Goal: Information Seeking & Learning: Learn about a topic

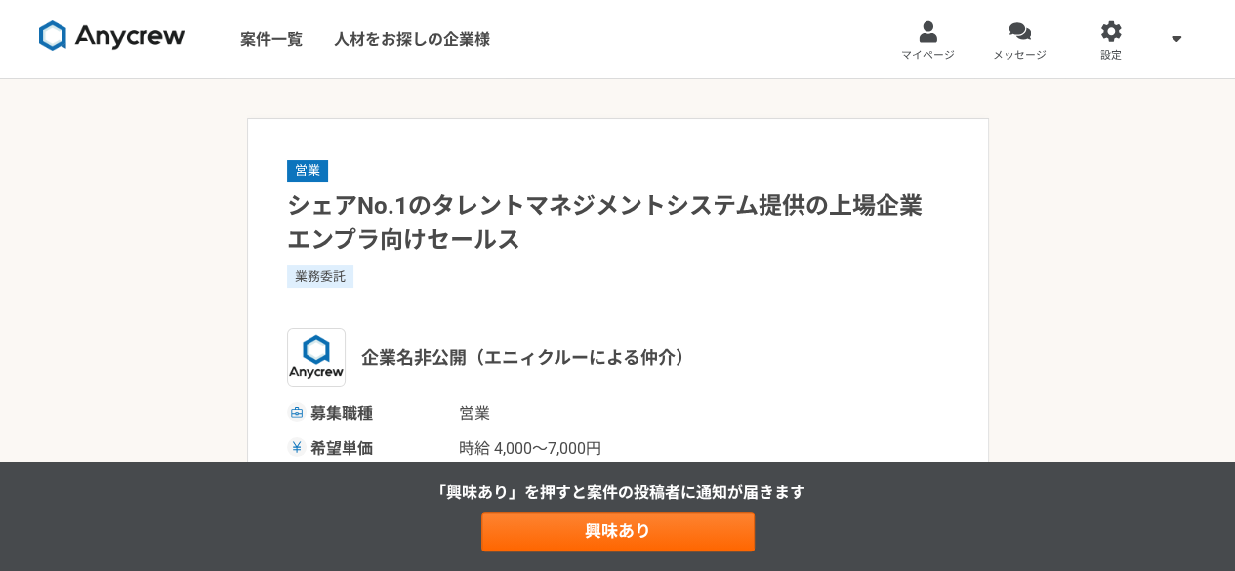
click at [135, 28] on img at bounding box center [112, 35] width 146 height 31
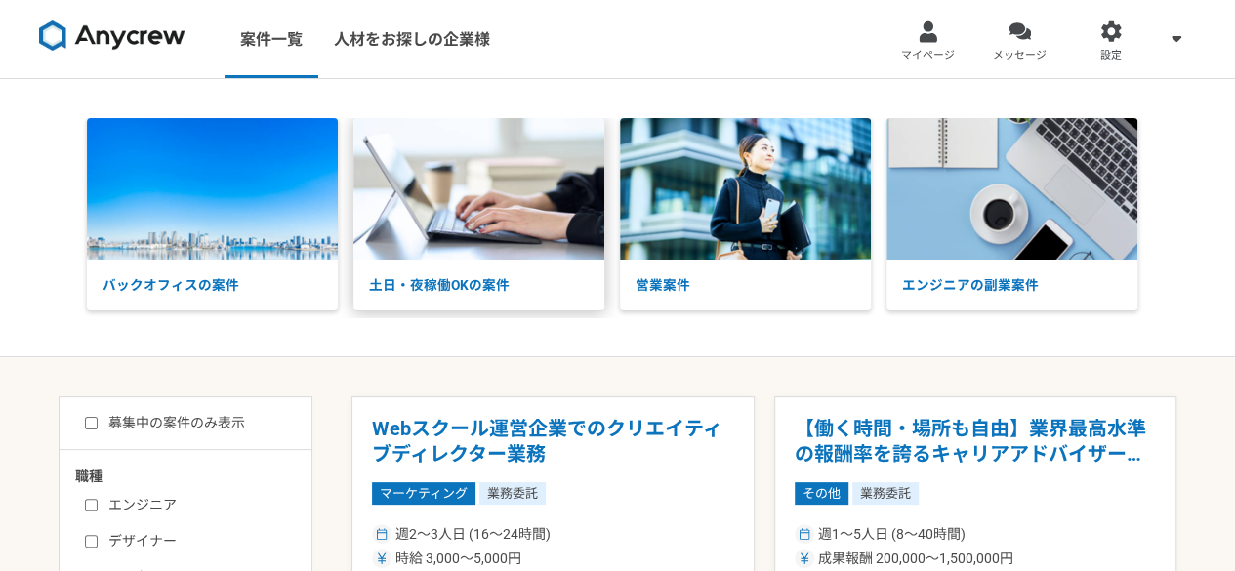
click at [503, 271] on p "土日・夜稼働OKの案件" at bounding box center [478, 285] width 251 height 51
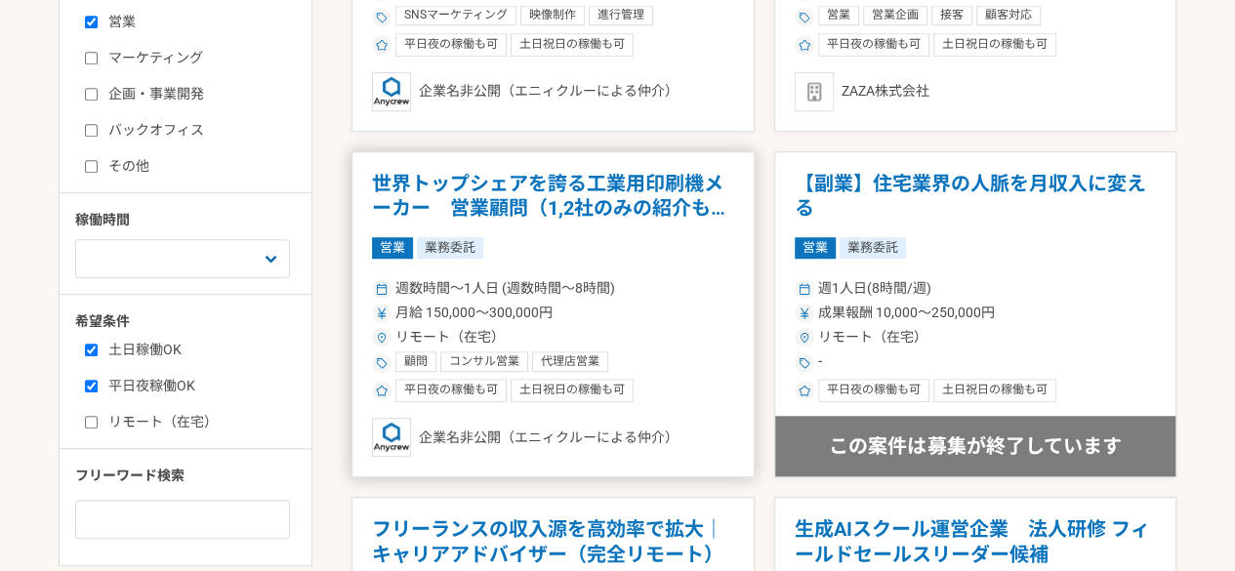
scroll to position [976, 0]
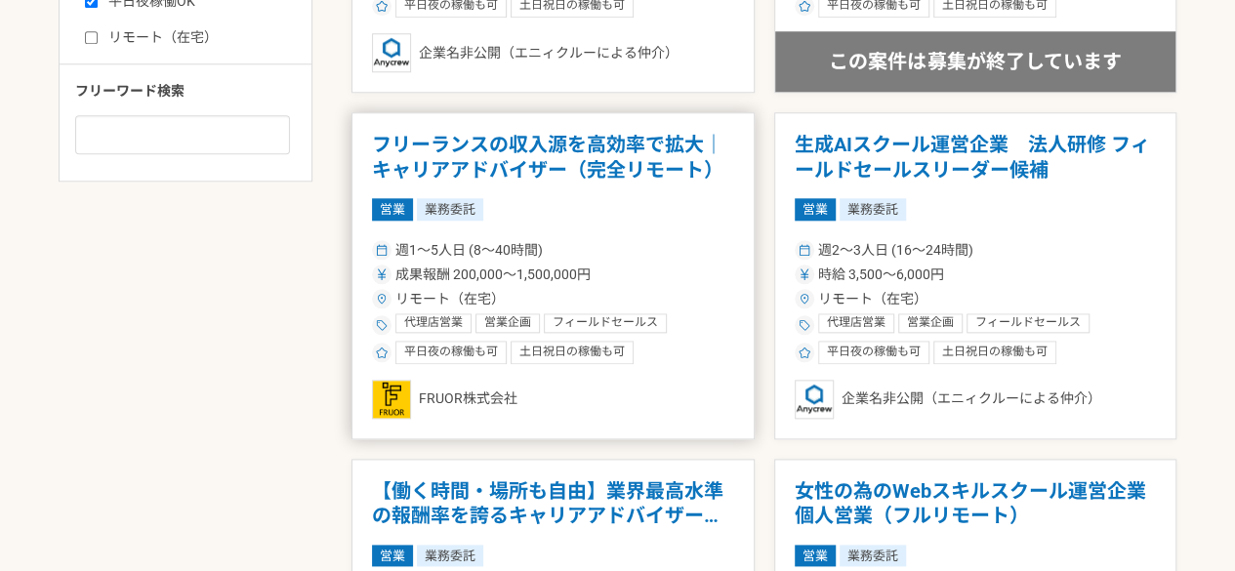
click at [624, 226] on article "フリーランスの収入源を高効率で拡大｜キャリアアドバイザー（完全リモート） 営業 業務委託 週1〜5人日 (8〜40時間) 成果報酬 200,000〜1,500…" at bounding box center [552, 275] width 403 height 327
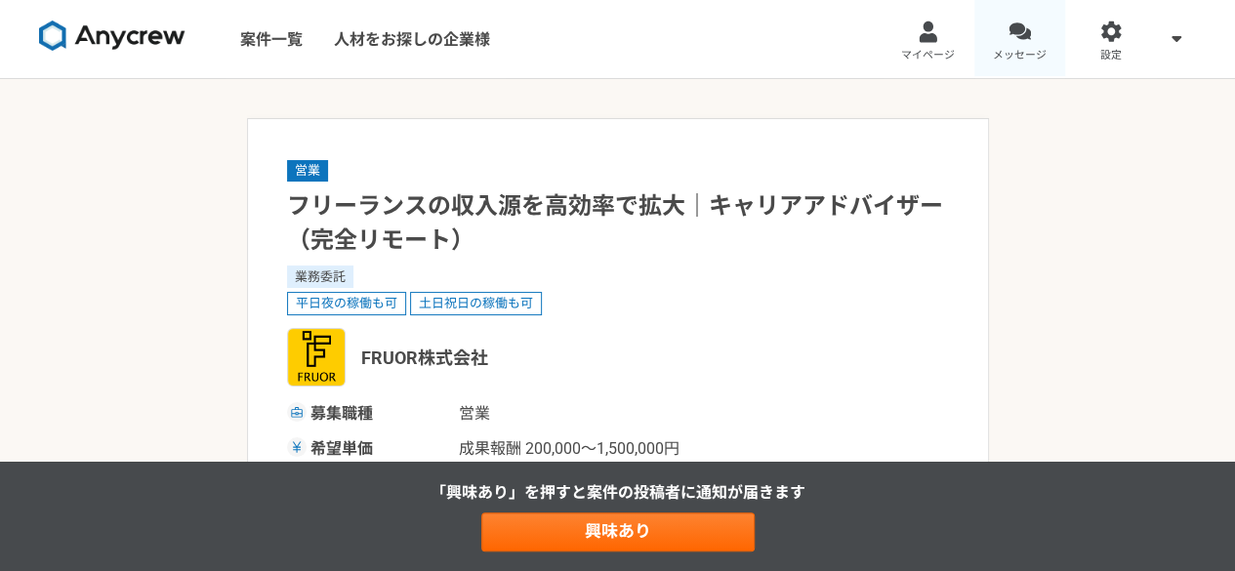
click at [1015, 36] on div at bounding box center [1019, 31] width 22 height 22
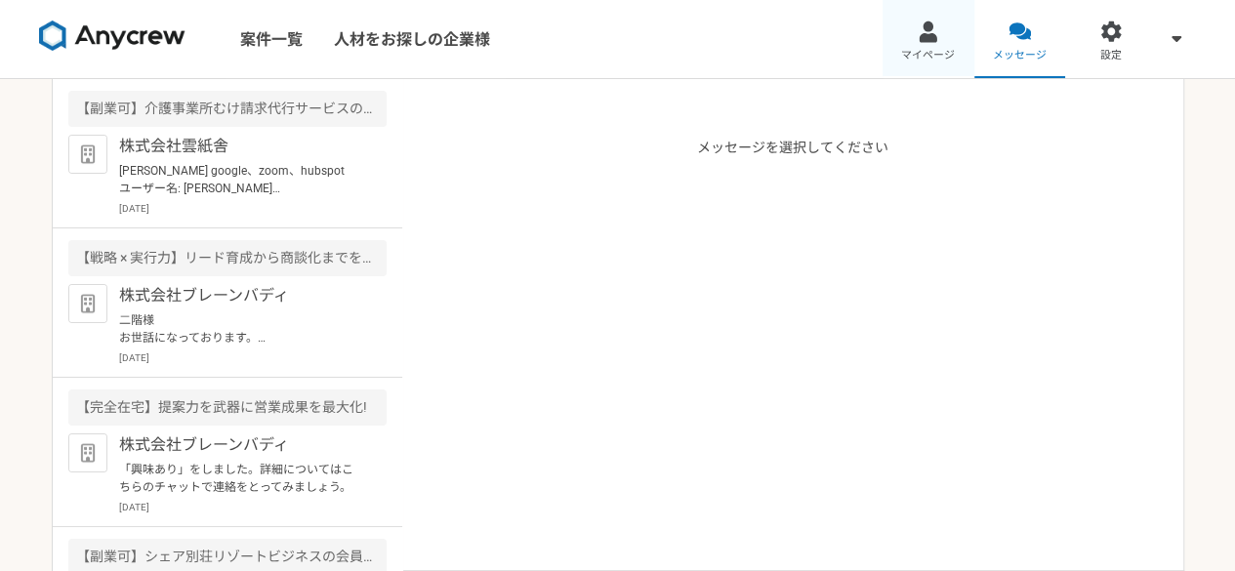
click at [924, 48] on span "マイページ" at bounding box center [928, 56] width 54 height 16
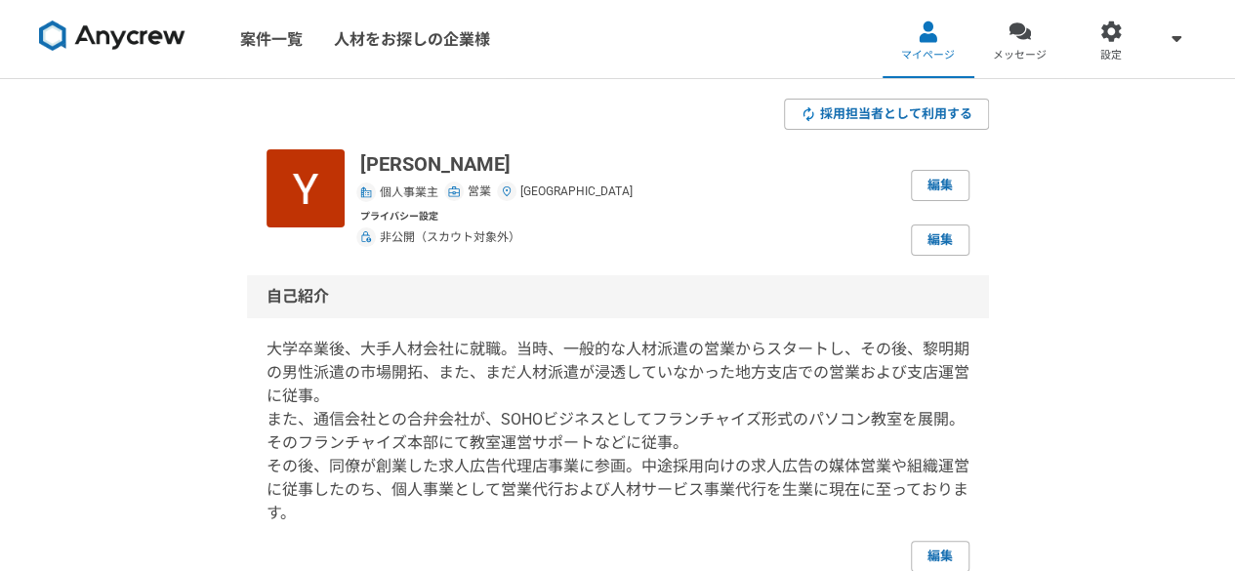
click at [99, 28] on img at bounding box center [112, 35] width 146 height 31
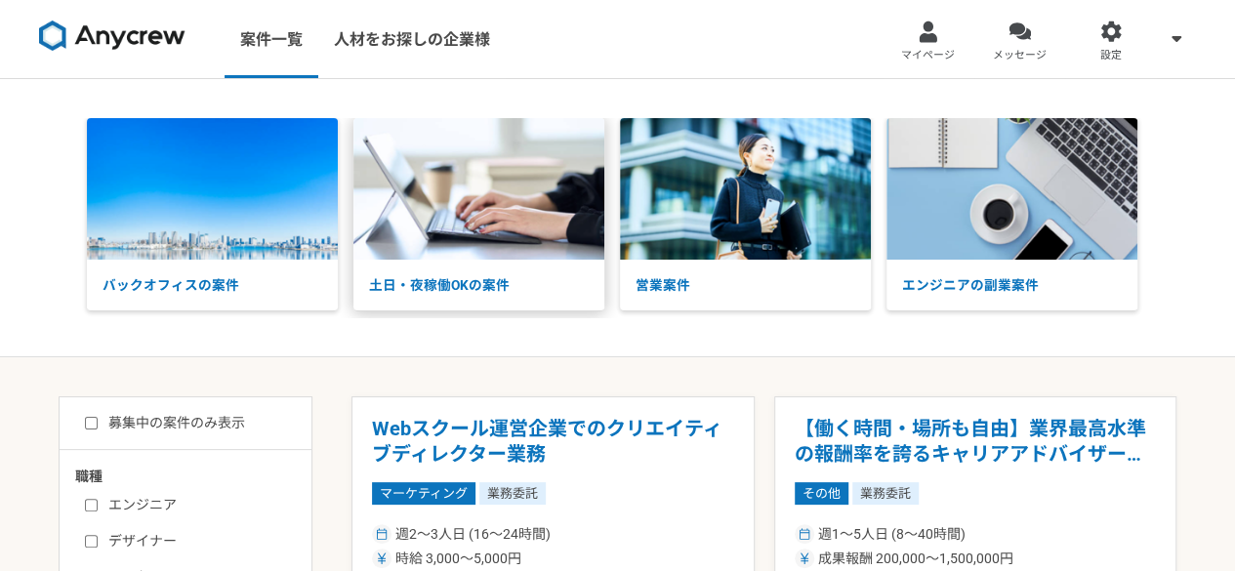
click at [477, 268] on p "土日・夜稼働OKの案件" at bounding box center [478, 285] width 251 height 51
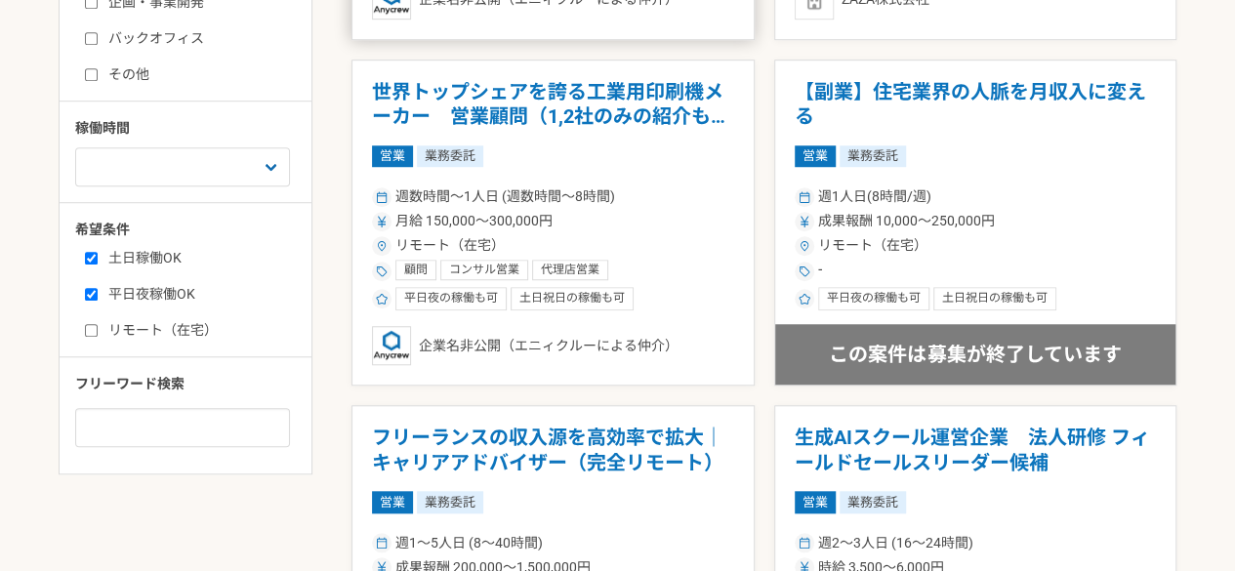
scroll to position [976, 0]
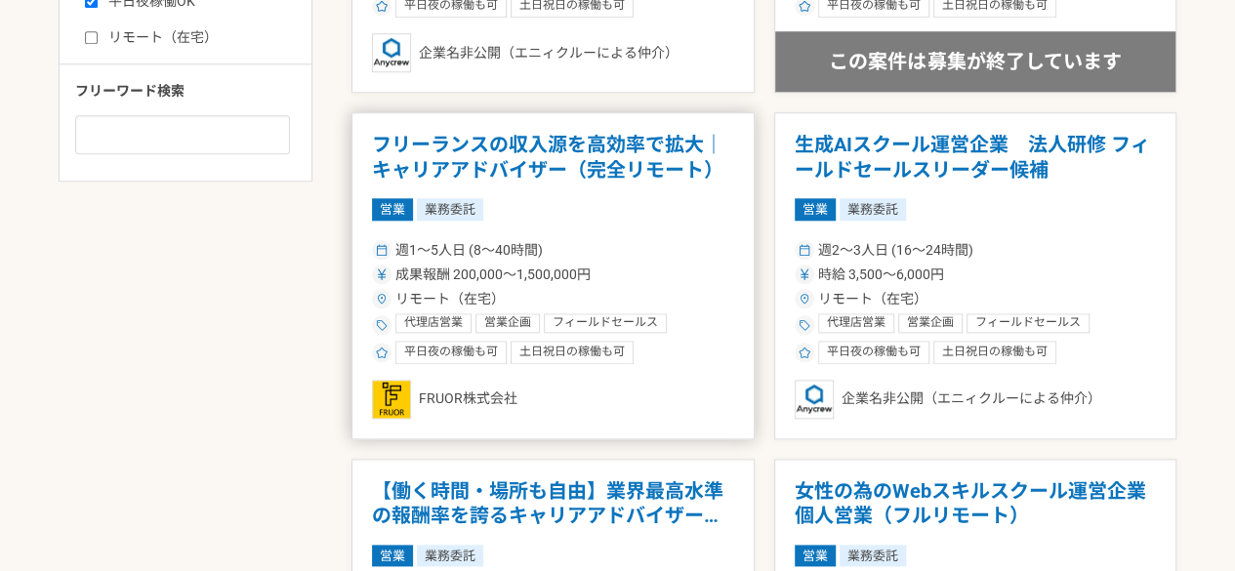
click at [581, 264] on span "成果報酬 200,000〜1,500,000円" at bounding box center [492, 274] width 195 height 20
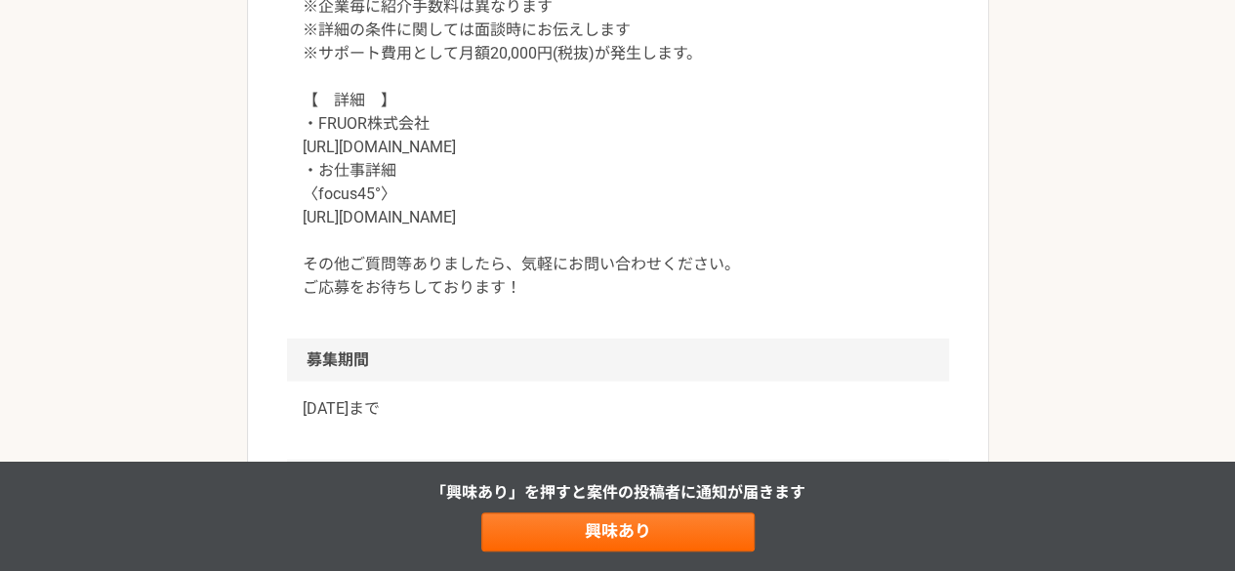
scroll to position [2180, 0]
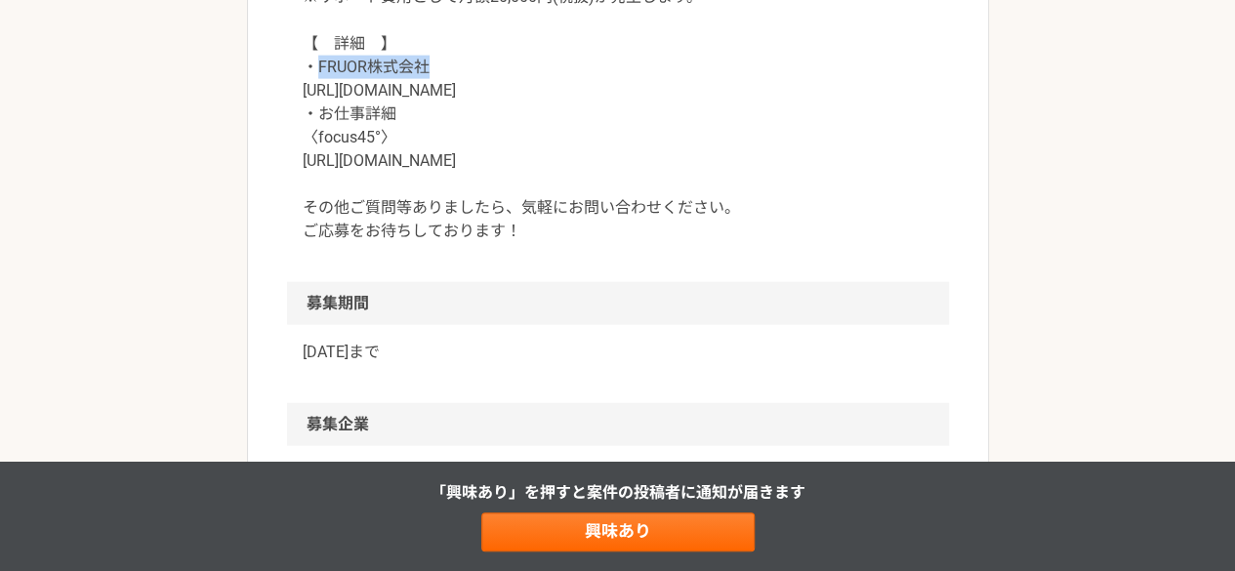
drag, startPoint x: 445, startPoint y: 67, endPoint x: 310, endPoint y: 65, distance: 134.7
copy p "FRUOR株式会社"
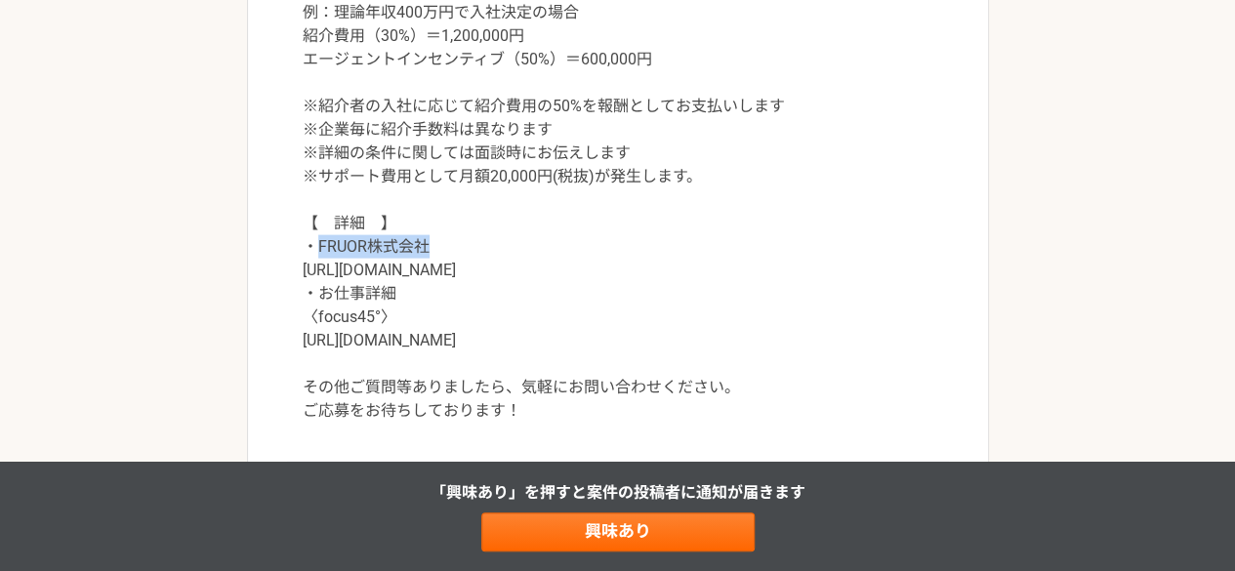
scroll to position [2196, 0]
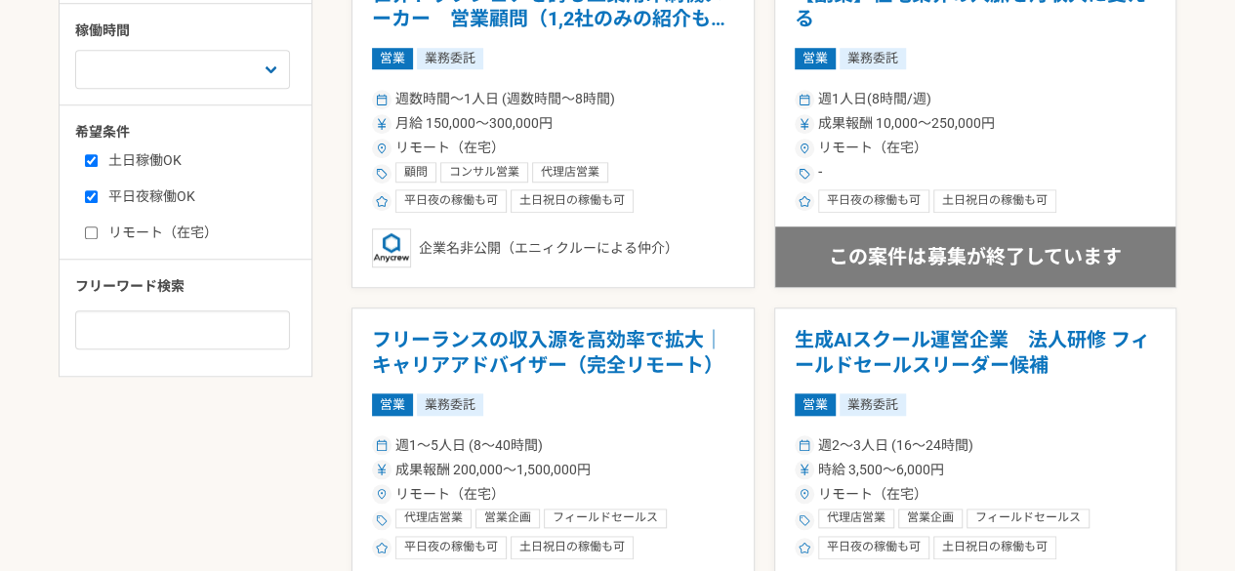
scroll to position [878, 0]
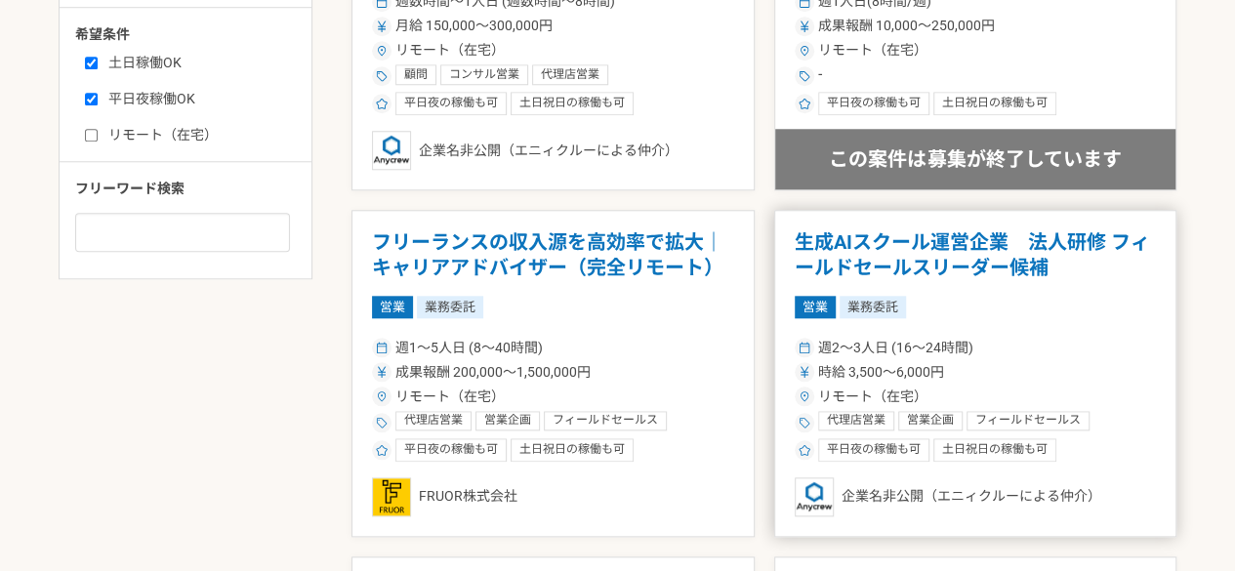
click at [962, 367] on div "時給 3,500〜6,000円" at bounding box center [975, 372] width 362 height 20
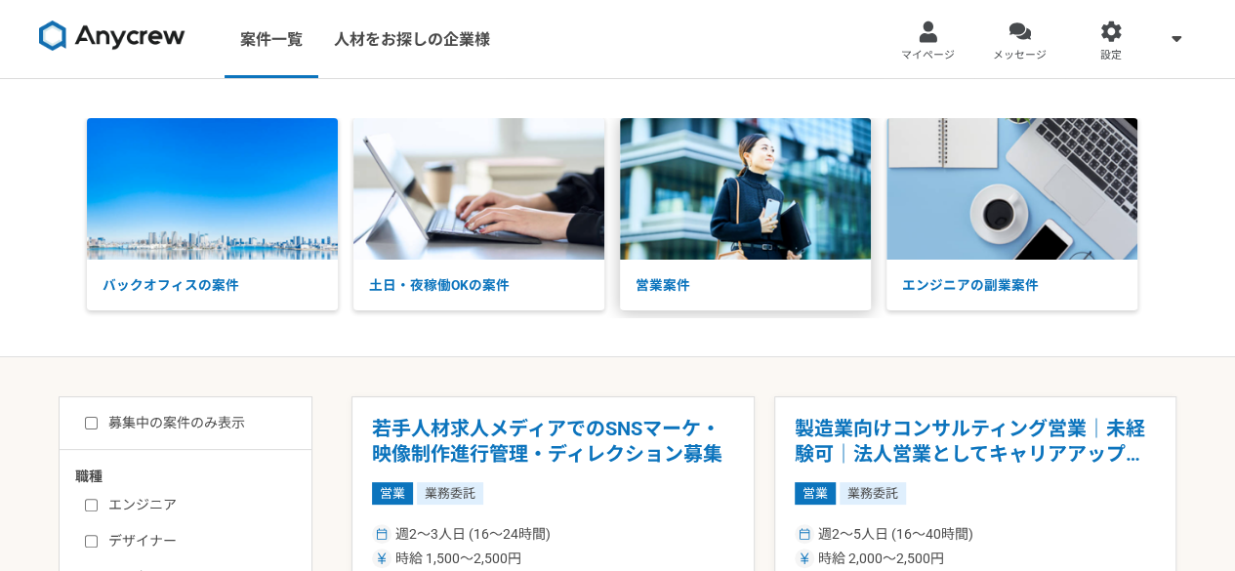
click at [685, 254] on img at bounding box center [745, 189] width 251 height 142
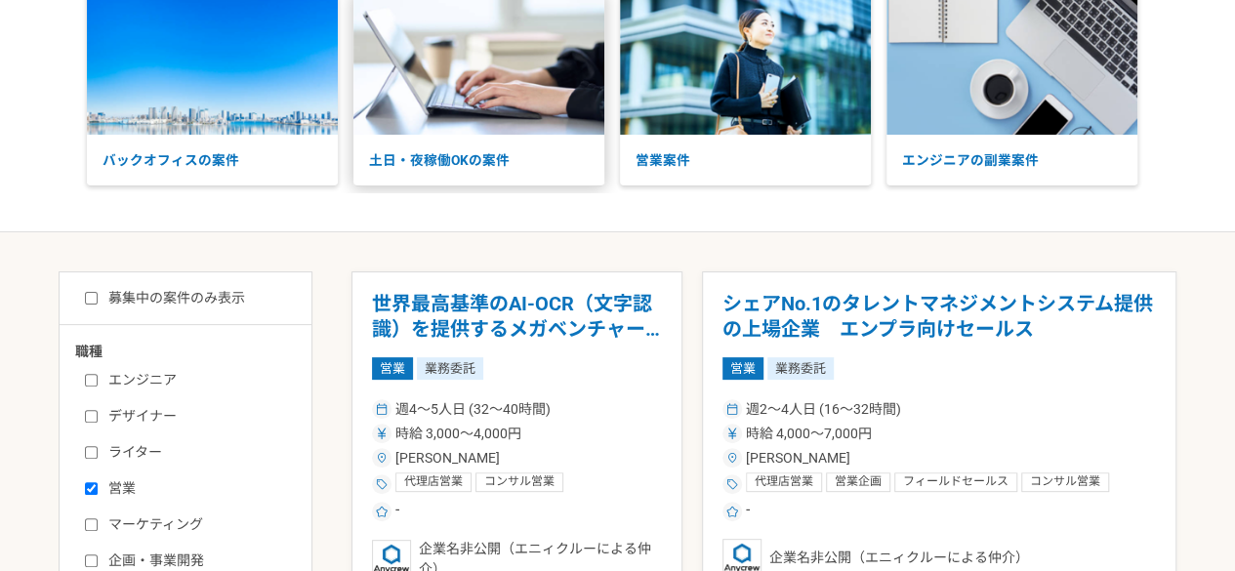
scroll to position [195, 0]
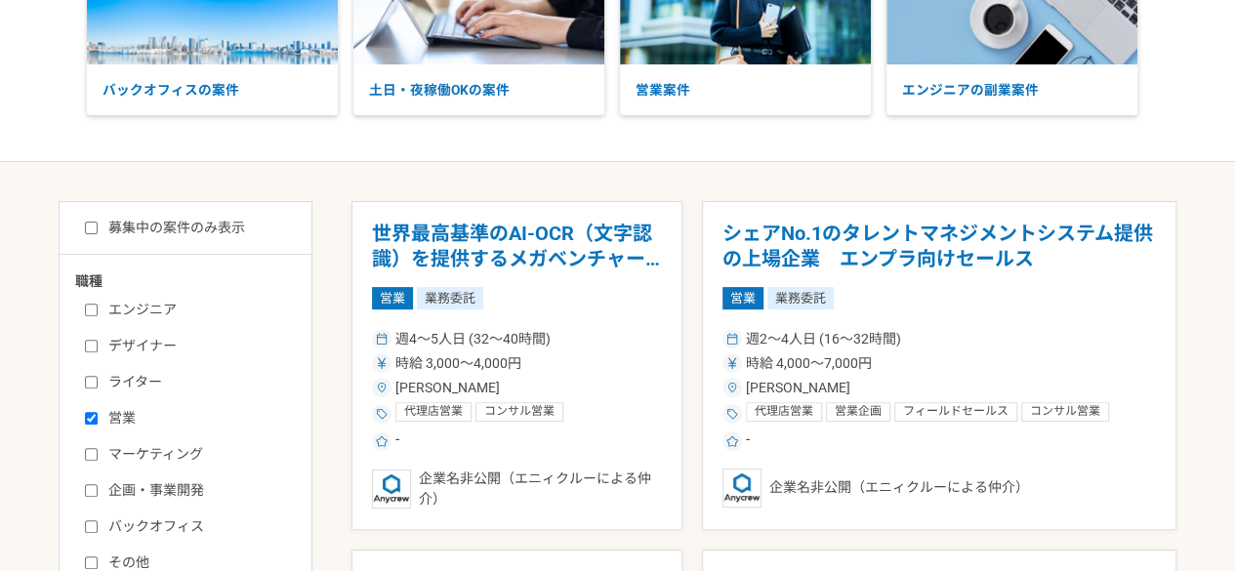
click at [98, 229] on label "募集中の案件のみ表示" at bounding box center [165, 228] width 160 height 20
click at [98, 229] on input "募集中の案件のみ表示" at bounding box center [91, 228] width 13 height 13
checkbox input "true"
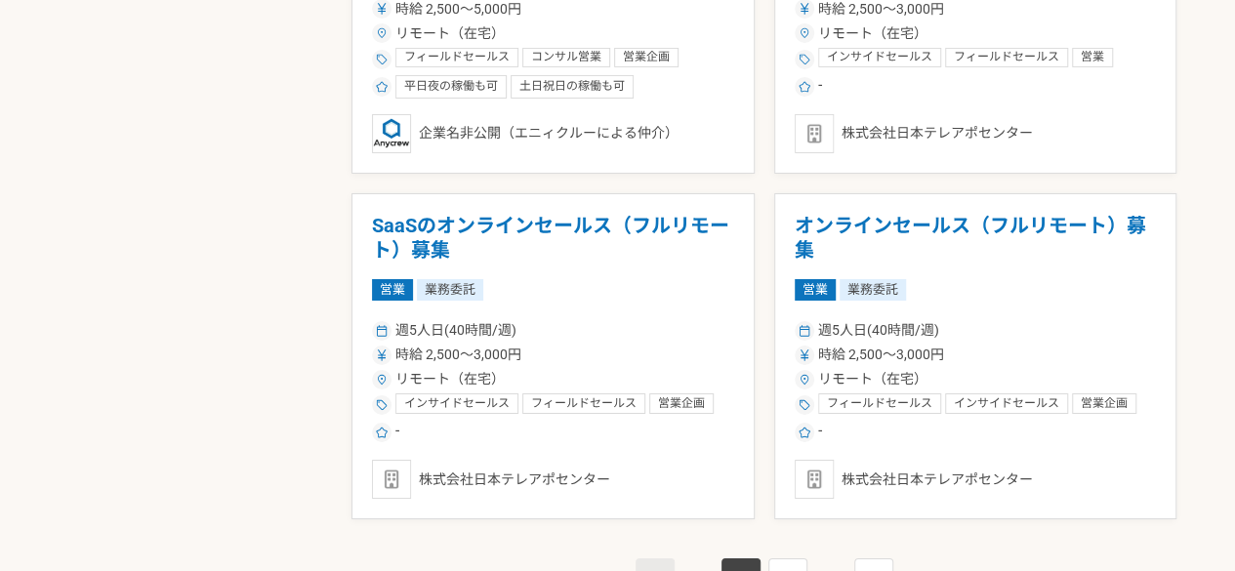
scroll to position [3584, 0]
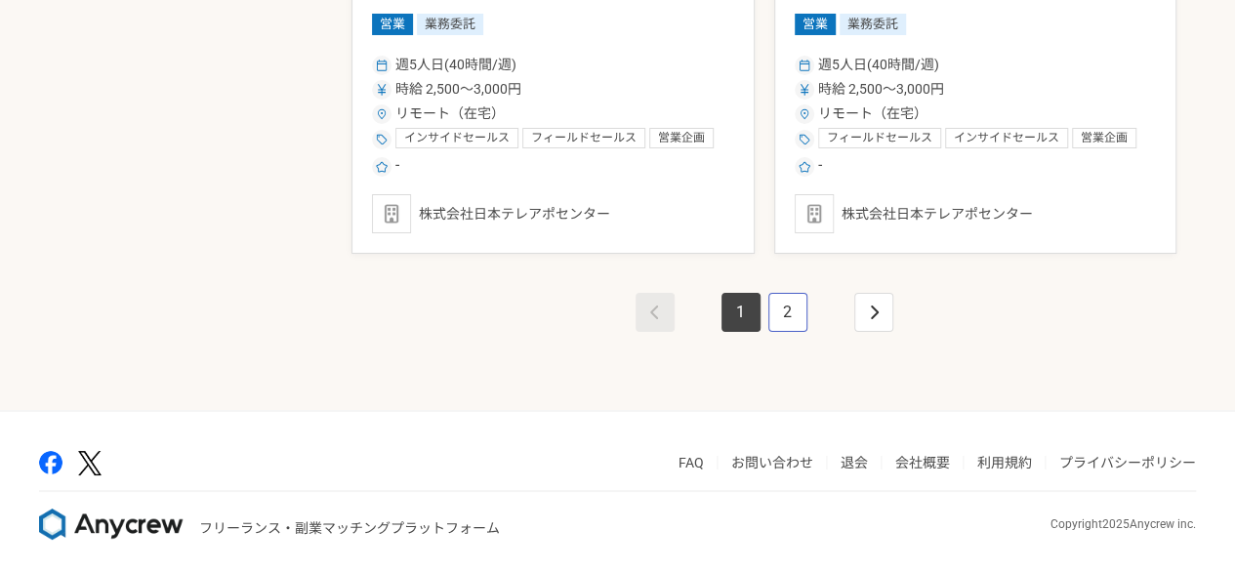
click at [774, 306] on link "2" at bounding box center [787, 312] width 39 height 39
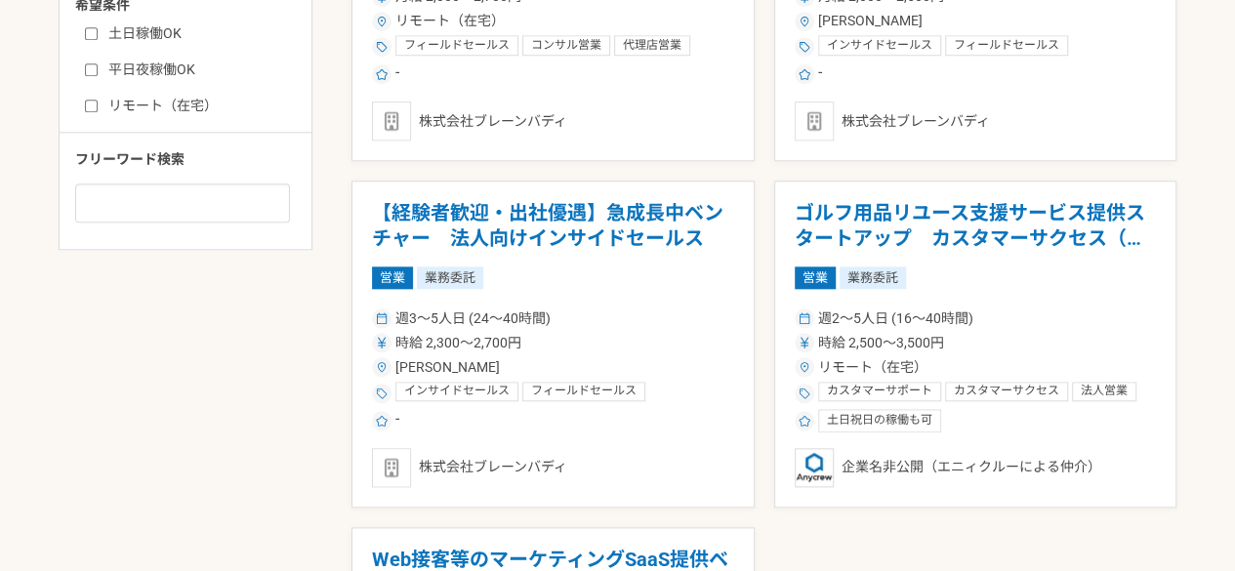
scroll to position [878, 0]
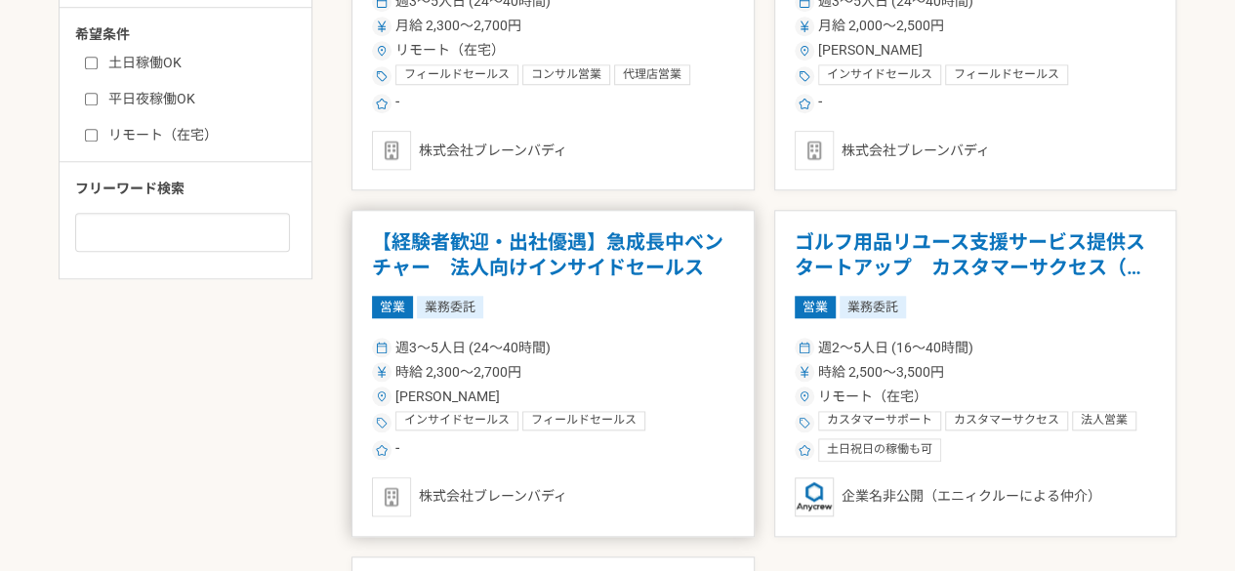
click at [593, 264] on h1 "【経験者歓迎・出社優遇】急成長中ベンチャー　法人向けインサイドセールス" at bounding box center [553, 255] width 362 height 50
